Goal: Transaction & Acquisition: Purchase product/service

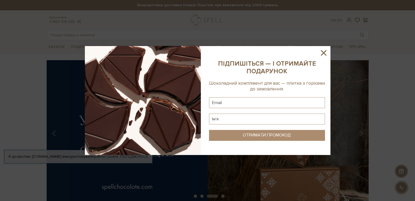
click at [325, 54] on icon at bounding box center [323, 52] width 9 height 9
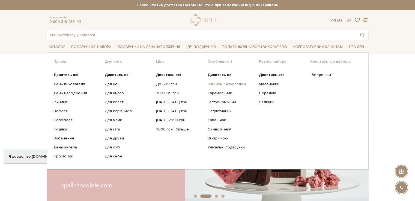
click at [222, 84] on link "З вином / алкоголем" at bounding box center [230, 84] width 47 height 5
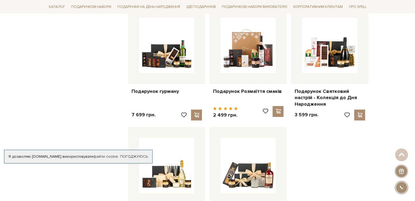
scroll to position [546, 0]
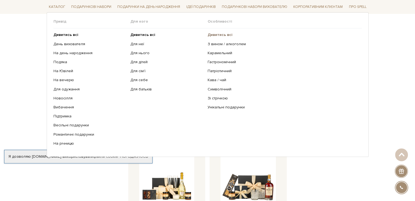
click at [228, 35] on b "Дивитись всі" at bounding box center [220, 34] width 25 height 5
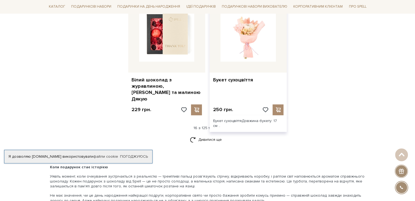
scroll to position [710, 0]
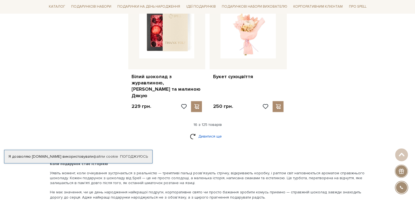
click at [194, 132] on link "Дивитися ще" at bounding box center [207, 137] width 35 height 10
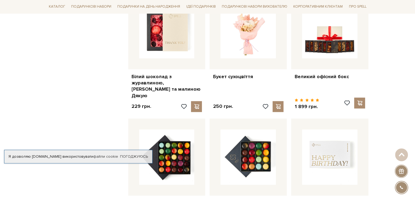
click at [73, 68] on div "Фільтр 59 - 7,7 тис. грн. Ціна від 59 до 7699 59 2 тис. 4 тис. 6 тис. 8 тис. Ви…" at bounding box center [85, 49] width 82 height 1309
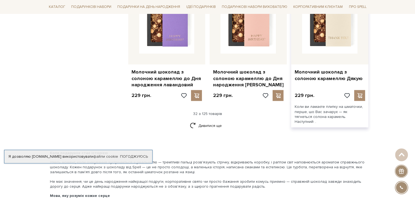
scroll to position [1310, 0]
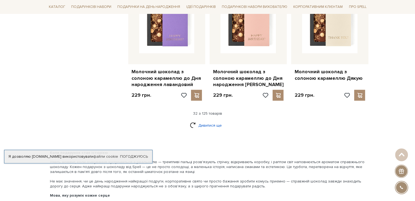
click at [212, 121] on link "Дивитися ще" at bounding box center [207, 126] width 35 height 10
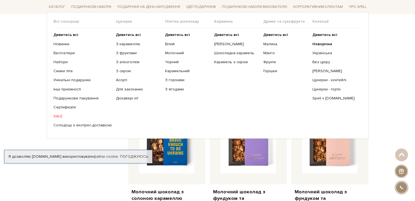
click at [58, 116] on link "SALE" at bounding box center [83, 116] width 58 height 5
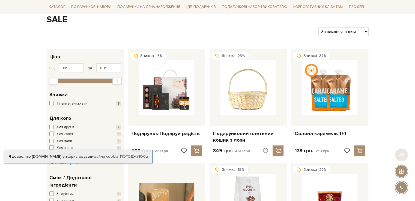
scroll to position [82, 0]
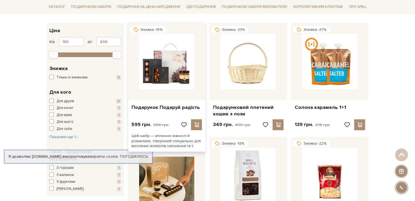
click at [154, 102] on div "Подарунок Подаруй радість" at bounding box center [166, 106] width 77 height 13
click at [167, 113] on div "Знижка -15% Подарунок Подаруй радість 599 грн. 699 грн." at bounding box center [166, 78] width 77 height 110
click at [169, 109] on link "Подарунок Подаруй радість" at bounding box center [167, 108] width 71 height 6
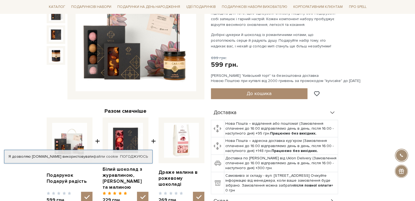
scroll to position [82, 0]
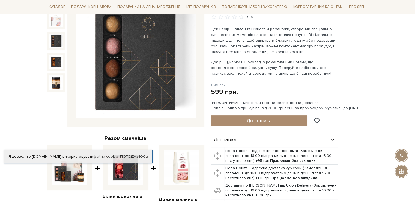
click at [58, 42] on img at bounding box center [56, 41] width 14 height 14
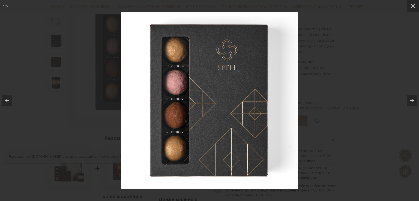
click at [329, 35] on div at bounding box center [209, 100] width 419 height 201
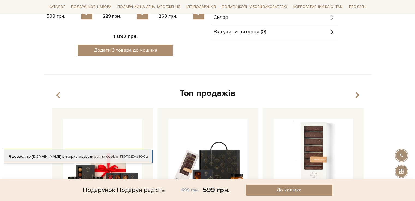
scroll to position [225, 0]
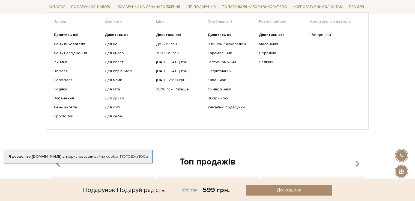
click at [120, 97] on link "Для друзів" at bounding box center [128, 98] width 47 height 5
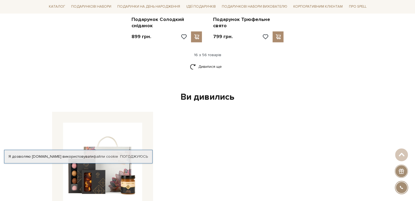
scroll to position [764, 0]
